Goal: Find specific page/section

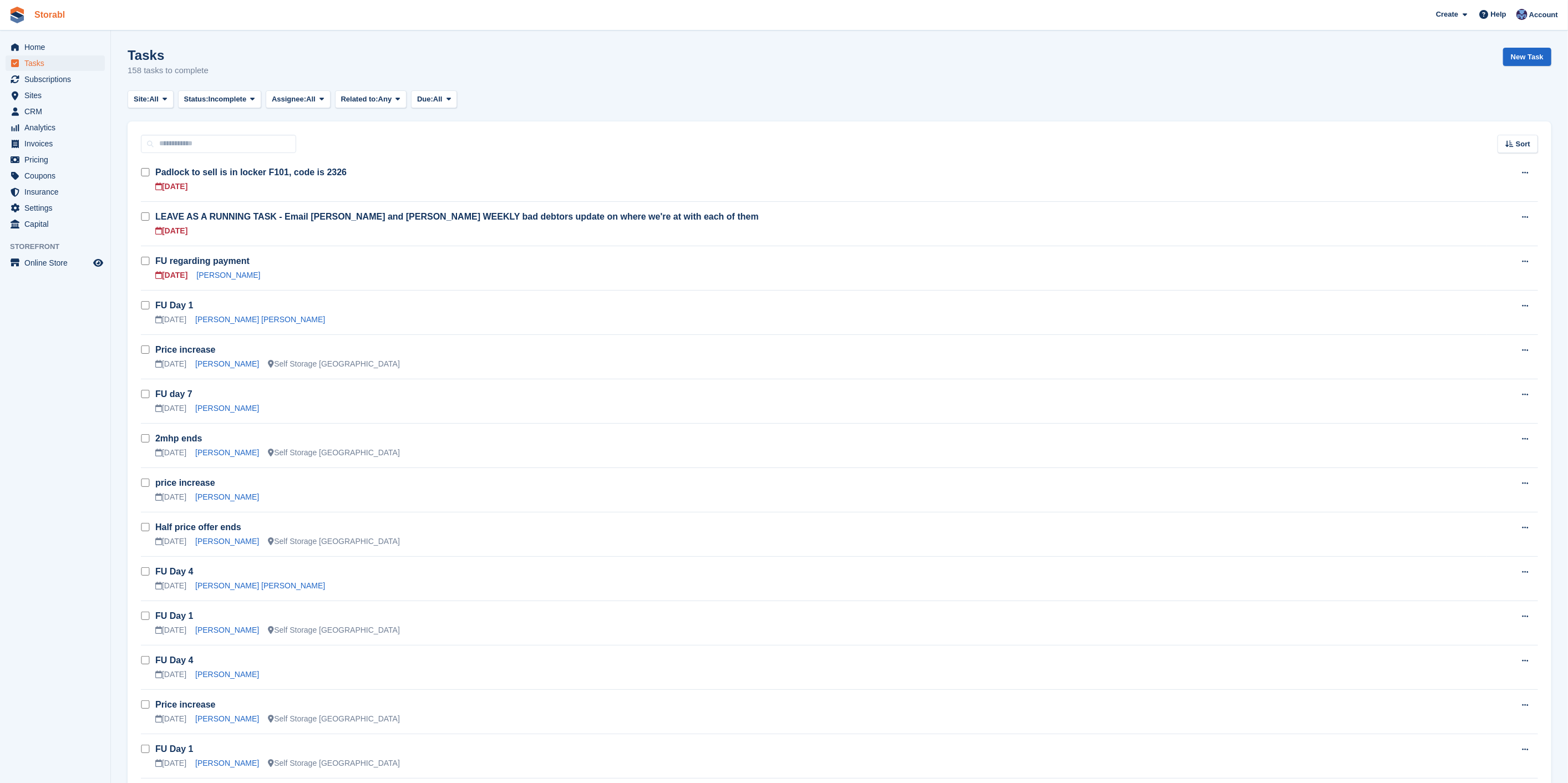
click at [48, 14] on link "Storabl" at bounding box center [49, 15] width 39 height 18
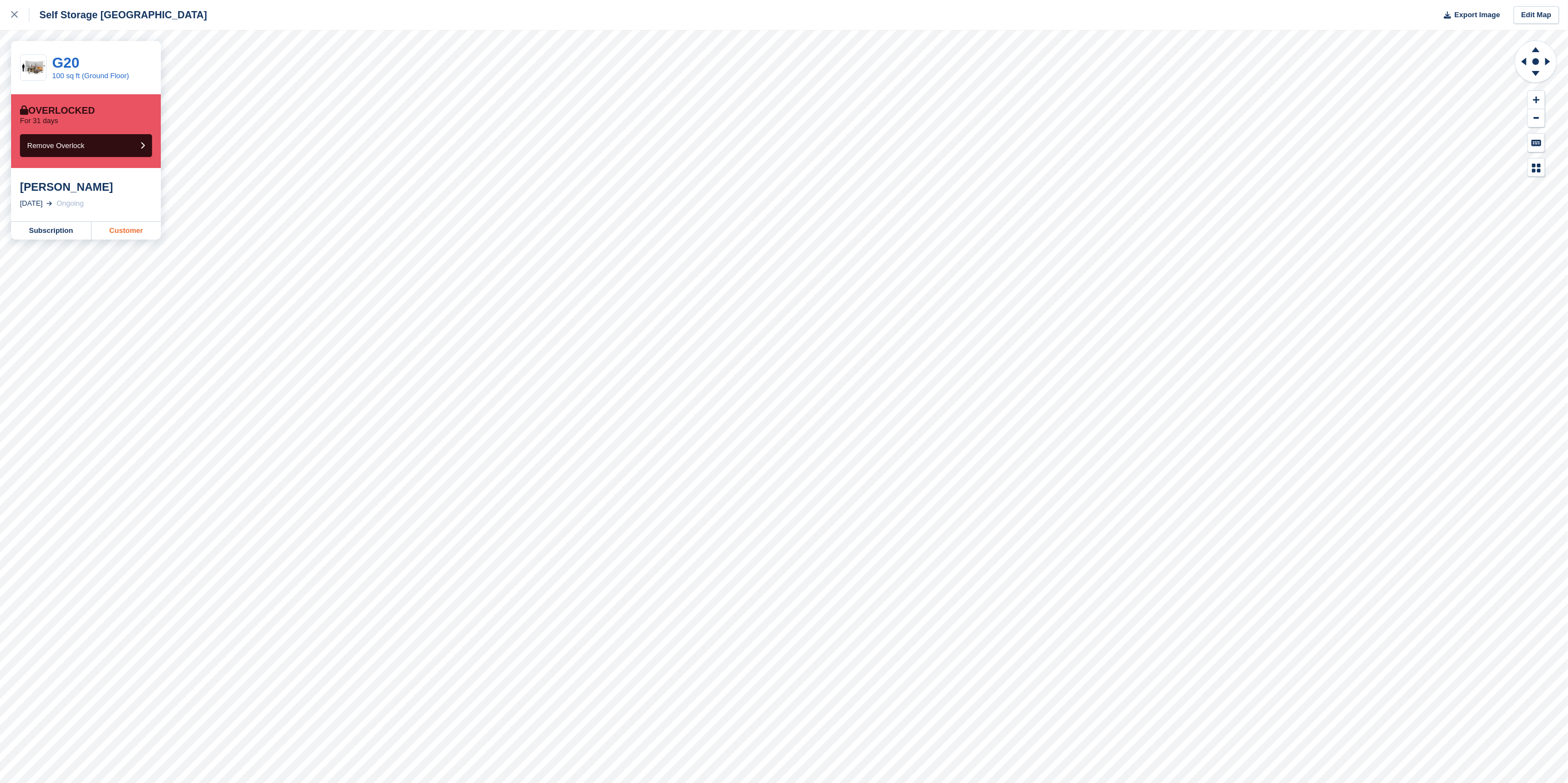
click at [142, 235] on link "Customer" at bounding box center [126, 231] width 70 height 18
